Goal: Task Accomplishment & Management: Complete application form

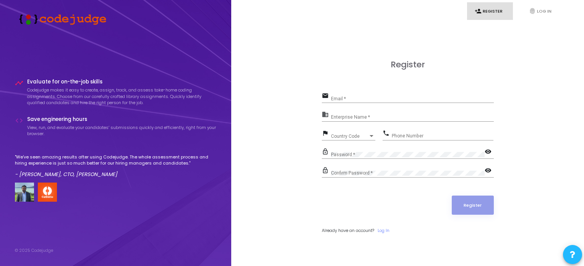
scroll to position [22, 0]
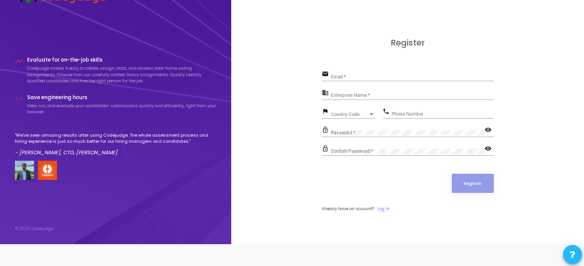
click at [389, 209] on link "Log In" at bounding box center [384, 208] width 12 height 7
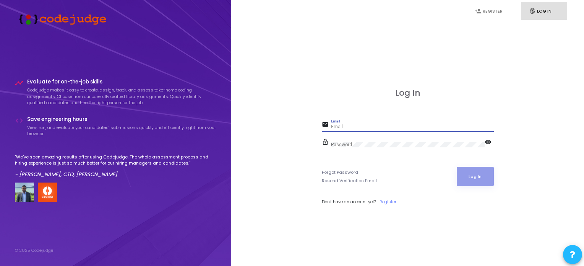
click at [370, 128] on input "Email" at bounding box center [412, 126] width 163 height 5
click at [386, 198] on link "Register" at bounding box center [388, 201] width 17 height 7
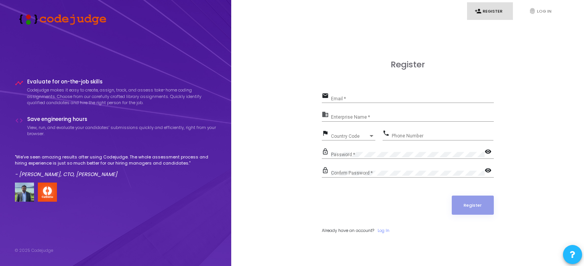
click at [372, 94] on div "Email *" at bounding box center [412, 97] width 163 height 12
click at [366, 98] on input "Email *" at bounding box center [412, 98] width 163 height 5
type input "[EMAIL_ADDRESS][DOMAIN_NAME]"
type input "09321131864"
click at [370, 111] on div "Enterprise Name *" at bounding box center [412, 116] width 163 height 12
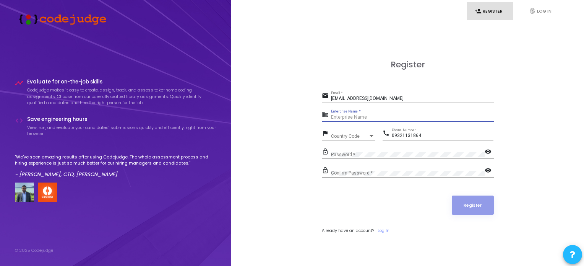
click at [370, 111] on div "Enterprise Name *" at bounding box center [412, 116] width 163 height 12
type input "n/a"
click at [347, 135] on span "Country Code" at bounding box center [344, 135] width 27 height 5
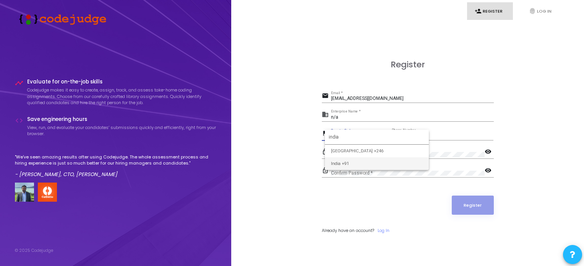
type input "india"
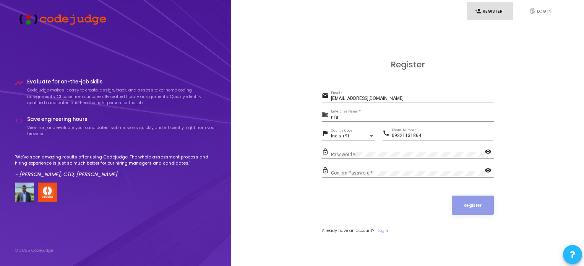
click at [405, 148] on div "Password *" at bounding box center [408, 153] width 154 height 12
click at [420, 166] on div "Confirm Password *" at bounding box center [408, 172] width 154 height 12
click at [481, 201] on button "Register" at bounding box center [473, 204] width 42 height 19
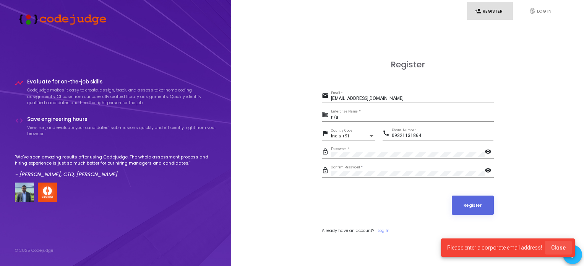
click at [560, 243] on button "Close" at bounding box center [558, 248] width 27 height 14
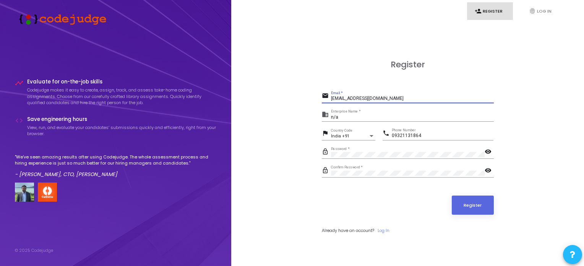
click at [404, 99] on input "[EMAIL_ADDRESS][DOMAIN_NAME]" at bounding box center [412, 98] width 163 height 5
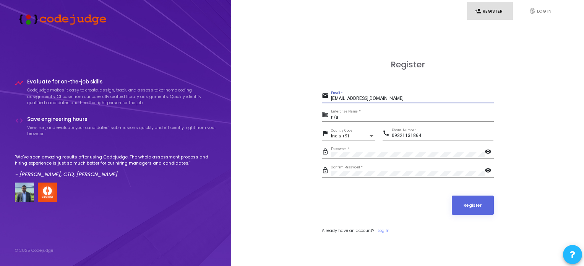
click at [381, 101] on input "[EMAIL_ADDRESS][DOMAIN_NAME]" at bounding box center [412, 98] width 163 height 5
paste input "aafiyasi@payoneer"
type input "[EMAIL_ADDRESS][DOMAIN_NAME]"
click at [474, 203] on button "Register" at bounding box center [473, 204] width 42 height 19
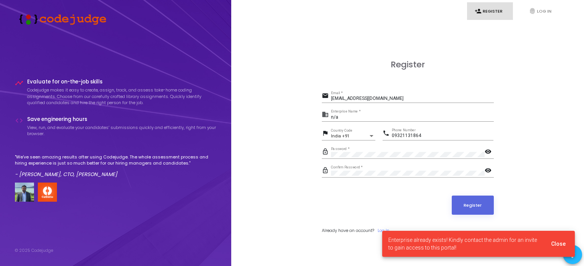
click at [495, 240] on span "Enterprise already exists! Kindly contact the admin for an invite to gain acces…" at bounding box center [466, 243] width 154 height 15
click at [453, 228] on div "Enterprise already exists! Kindly contact the admin for an invite to gain acces…" at bounding box center [478, 243] width 211 height 44
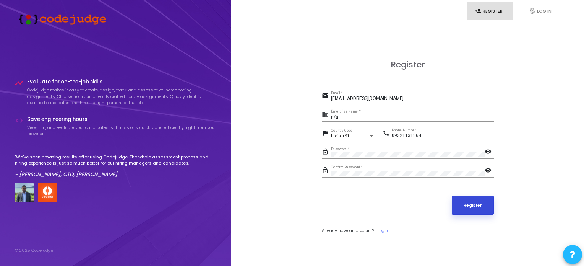
click at [469, 206] on button "Register" at bounding box center [473, 204] width 42 height 19
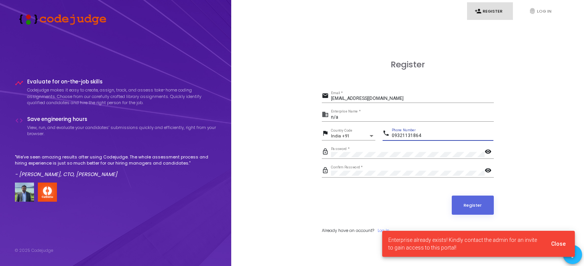
click at [399, 137] on input "09321131864" at bounding box center [443, 135] width 102 height 5
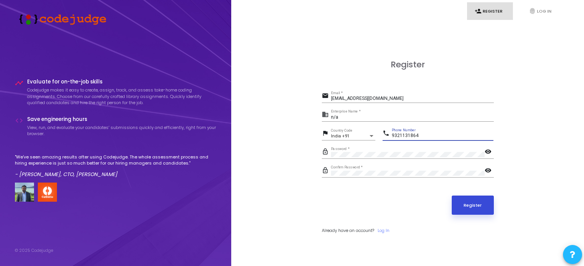
type input "9321131864"
click at [476, 200] on button "Register" at bounding box center [473, 204] width 42 height 19
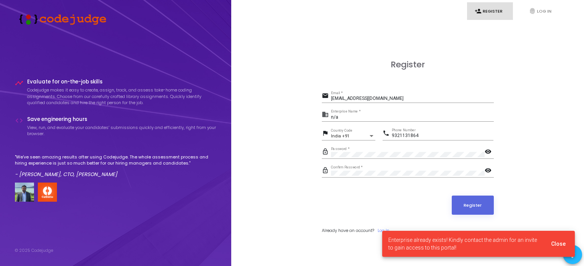
click at [398, 94] on div "[EMAIL_ADDRESS][DOMAIN_NAME] Email *" at bounding box center [412, 97] width 163 height 12
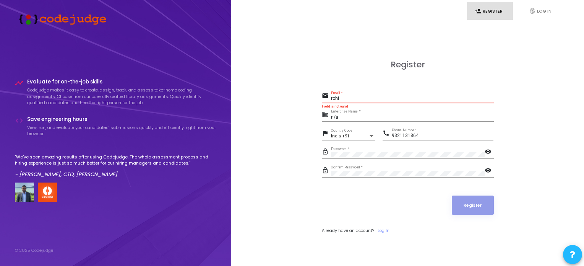
type input "rohit"
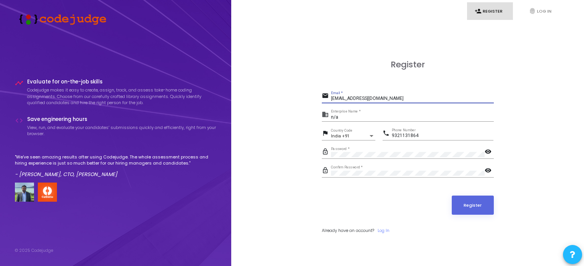
type input "[EMAIL_ADDRESS][DOMAIN_NAME]"
click at [464, 193] on form "email [EMAIL_ADDRESS][DOMAIN_NAME] Email * business n/a Enterprise Name * flag …" at bounding box center [408, 162] width 172 height 143
click at [468, 197] on button "Register" at bounding box center [473, 204] width 42 height 19
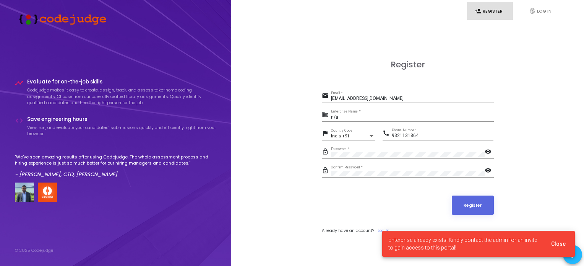
click at [476, 241] on span "Enterprise already exists! Kindly contact the admin for an invite to gain acces…" at bounding box center [466, 243] width 154 height 15
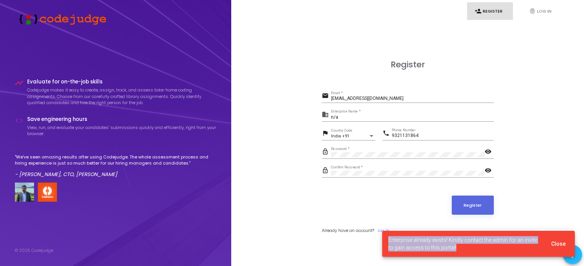
click at [476, 241] on span "Enterprise already exists! Kindly contact the admin for an invite to gain acces…" at bounding box center [466, 243] width 154 height 15
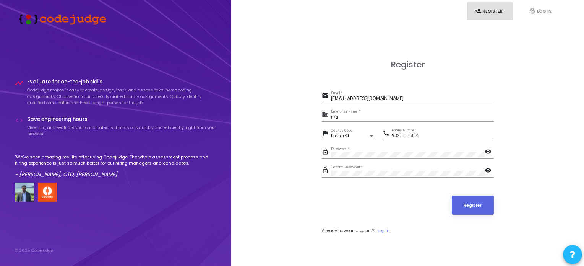
click at [389, 94] on div "[EMAIL_ADDRESS][DOMAIN_NAME] Email *" at bounding box center [412, 97] width 163 height 12
click at [472, 208] on button "Register" at bounding box center [473, 204] width 42 height 19
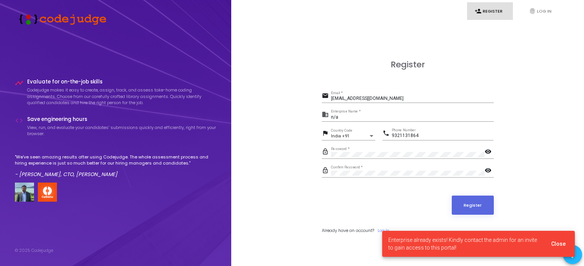
click at [496, 244] on span "Enterprise already exists! Kindly contact the admin for an invite to gain acces…" at bounding box center [466, 243] width 154 height 15
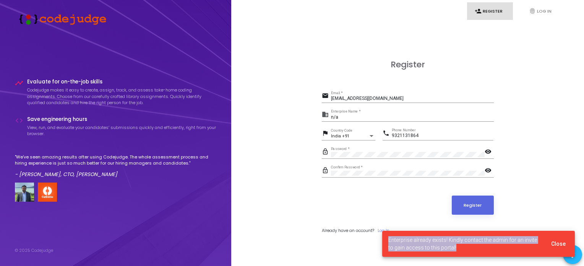
click at [496, 244] on span "Enterprise already exists! Kindly contact the admin for an invite to gain acces…" at bounding box center [466, 243] width 154 height 15
click at [503, 243] on span "Enterprise already exists! Kindly contact the admin for an invite to gain acces…" at bounding box center [466, 243] width 154 height 15
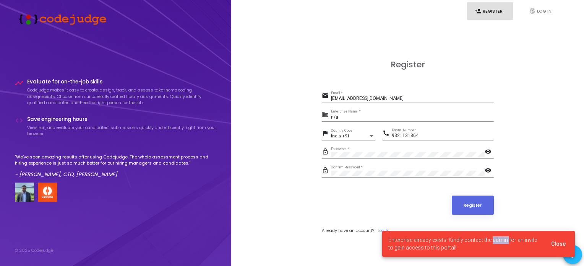
click at [503, 243] on span "Enterprise already exists! Kindly contact the admin for an invite to gain acces…" at bounding box center [466, 243] width 154 height 15
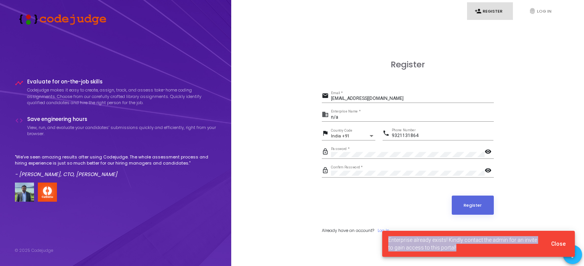
click at [503, 243] on span "Enterprise already exists! Kindly contact the admin for an invite to gain acces…" at bounding box center [466, 243] width 154 height 15
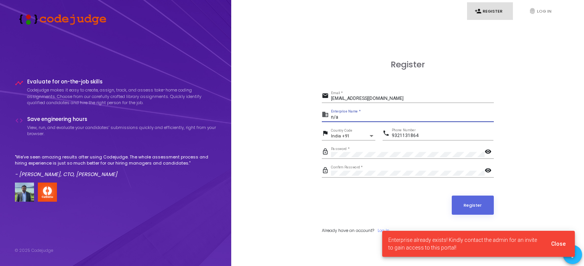
click at [469, 116] on input "n/a" at bounding box center [412, 117] width 163 height 5
click at [451, 107] on div "email [EMAIL_ADDRESS][DOMAIN_NAME] Email *" at bounding box center [408, 100] width 172 height 18
click at [442, 113] on div "n/a Enterprise Name *" at bounding box center [412, 116] width 163 height 12
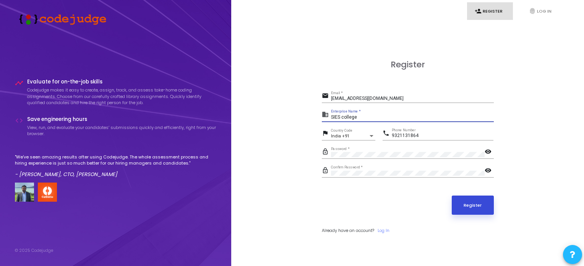
type input "SIES college"
click at [456, 206] on button "Register" at bounding box center [473, 204] width 42 height 19
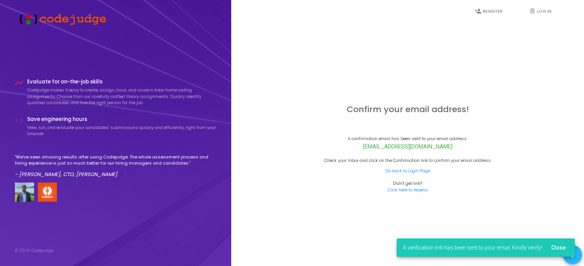
scroll to position [22, 0]
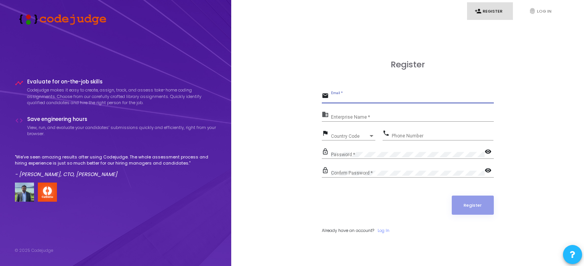
click at [376, 97] on input "Email *" at bounding box center [412, 98] width 163 height 5
type input "[EMAIL_ADDRESS][DOMAIN_NAME]"
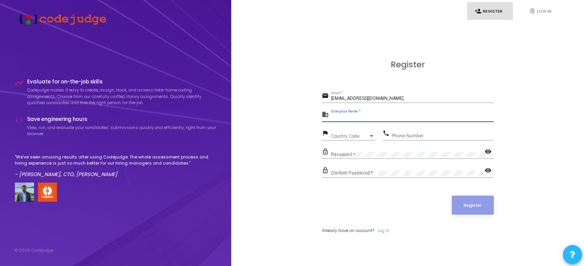
click at [375, 119] on input "Enterprise Name *" at bounding box center [412, 117] width 163 height 5
type input "persomal email"
click at [350, 140] on div "Country Code Country Code" at bounding box center [353, 134] width 44 height 12
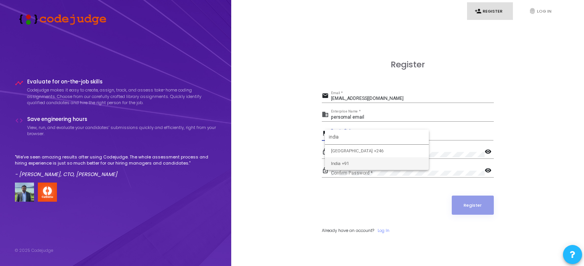
type input "india"
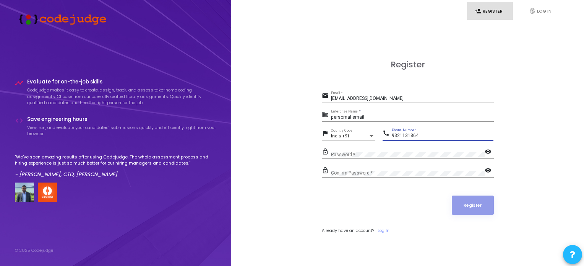
type input "9321131864"
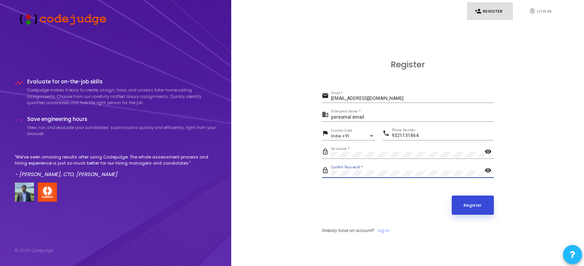
click at [463, 198] on button "Register" at bounding box center [473, 204] width 42 height 19
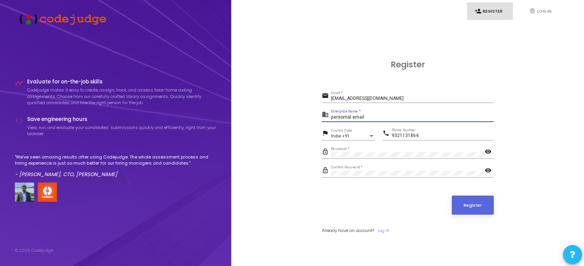
click at [402, 115] on input "persomal email" at bounding box center [412, 117] width 163 height 5
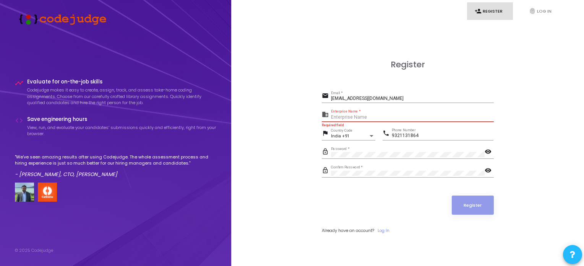
type input "h"
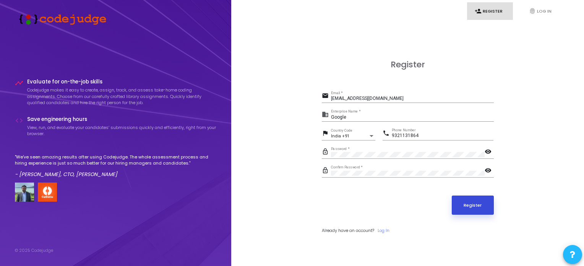
click at [467, 201] on button "Register" at bounding box center [473, 204] width 42 height 19
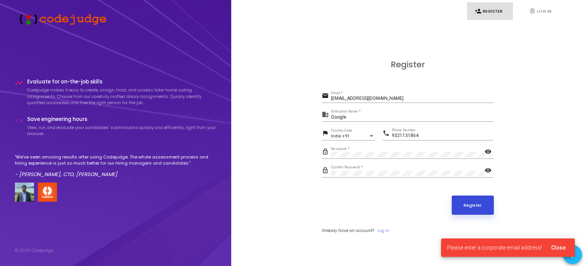
click at [467, 201] on button "Register" at bounding box center [473, 204] width 42 height 19
click at [360, 113] on div "Google Enterprise Name *" at bounding box center [412, 116] width 163 height 12
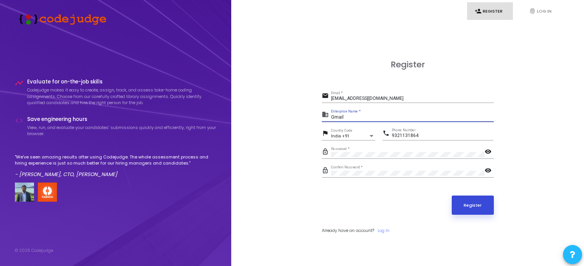
type input "Gmail"
click at [473, 199] on button "Register" at bounding box center [473, 204] width 42 height 19
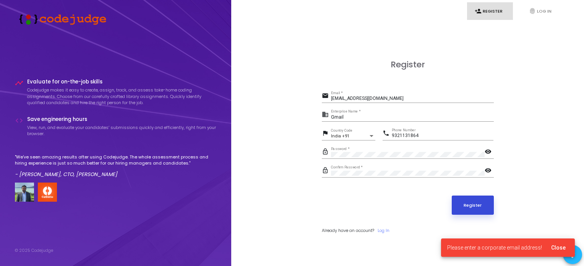
click at [473, 199] on button "Register" at bounding box center [473, 204] width 42 height 19
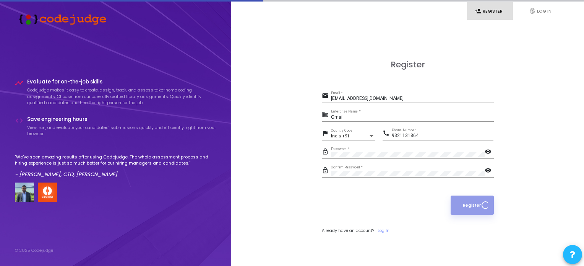
click at [473, 199] on button "Register" at bounding box center [472, 204] width 43 height 19
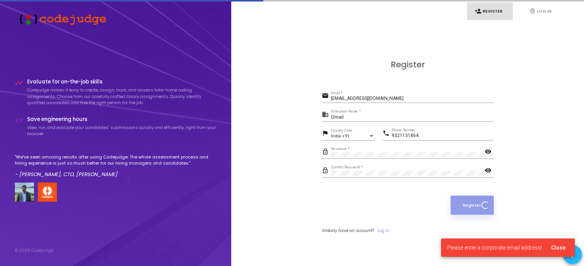
click at [473, 199] on button "Register" at bounding box center [472, 204] width 43 height 19
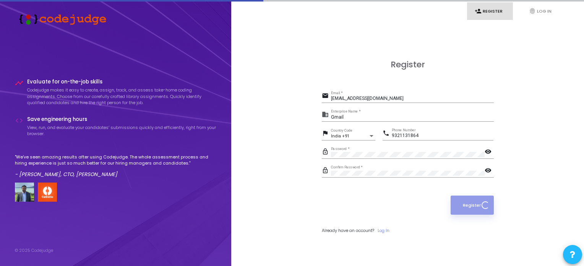
click at [473, 199] on button "Register" at bounding box center [472, 204] width 43 height 19
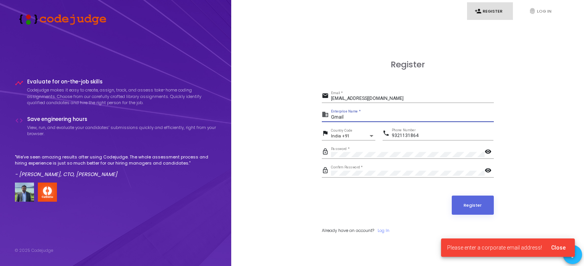
click at [354, 115] on input "Gmail" at bounding box center [412, 117] width 163 height 5
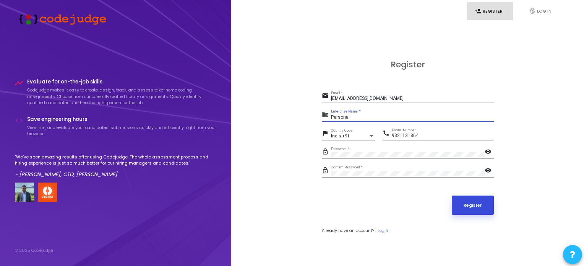
type input "Personal"
click at [478, 203] on button "Register" at bounding box center [473, 204] width 42 height 19
click at [375, 112] on div "Personal Enterprise Name *" at bounding box center [412, 116] width 163 height 12
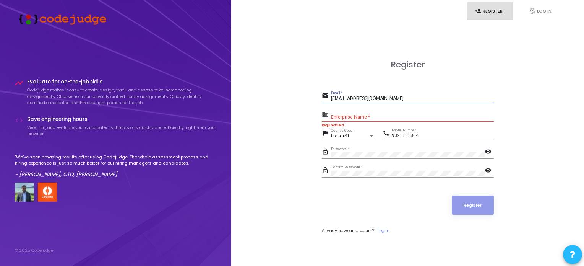
click at [396, 98] on input "[EMAIL_ADDRESS][DOMAIN_NAME]" at bounding box center [412, 98] width 163 height 5
type input "[EMAIL_ADDRESS][DOMAIN_NAME]"
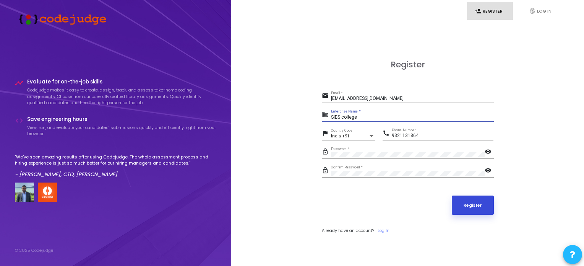
type input "SIES college"
click at [489, 203] on button "Register" at bounding box center [473, 204] width 42 height 19
click at [380, 229] on link "Log In" at bounding box center [384, 230] width 12 height 7
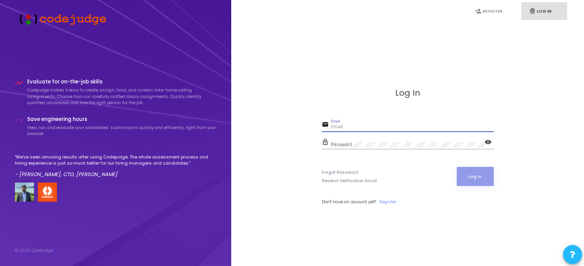
click at [367, 127] on input "Email" at bounding box center [412, 126] width 163 height 5
type input "[EMAIL_ADDRESS][DOMAIN_NAME]"
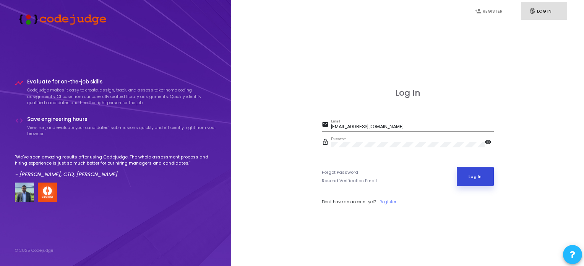
click at [488, 179] on button "Log In" at bounding box center [475, 176] width 37 height 19
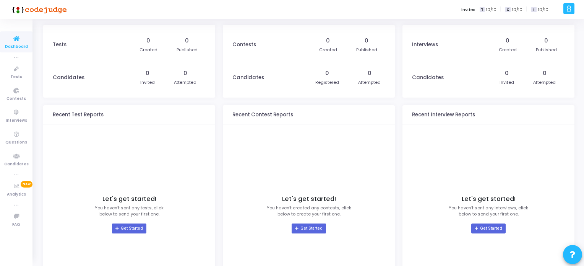
scroll to position [72, 0]
